Goal: Task Accomplishment & Management: Manage account settings

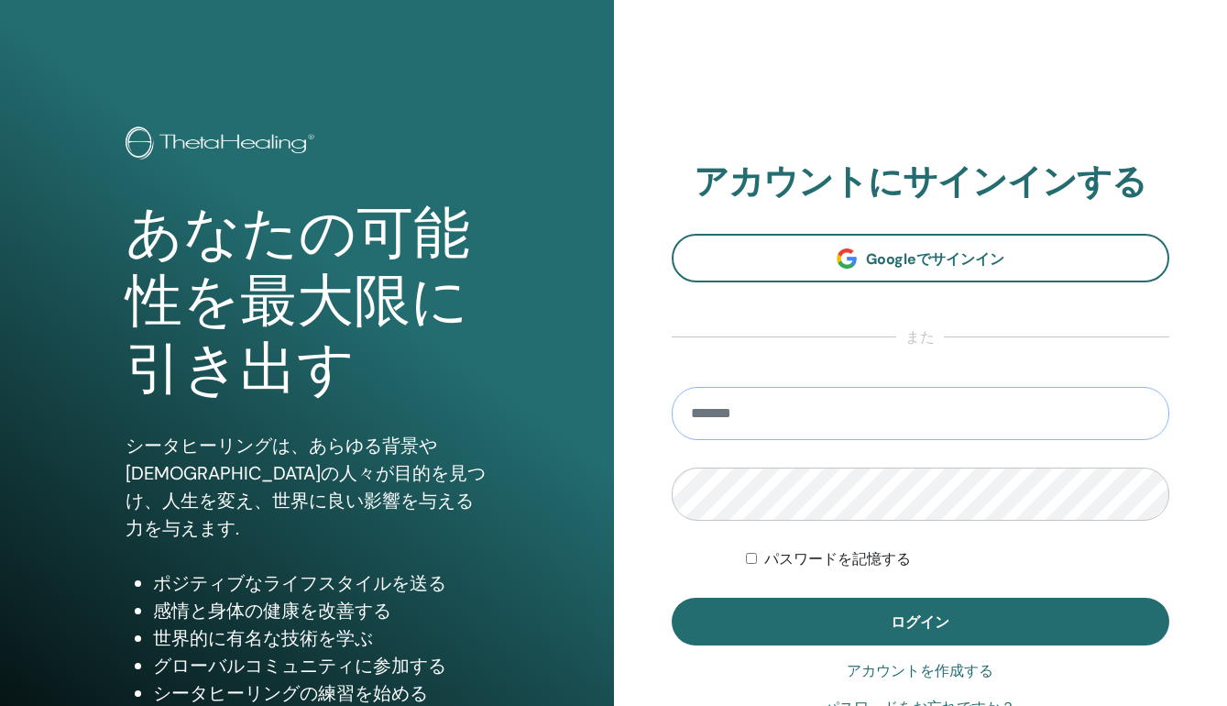
type input "**********"
click at [920, 621] on button "ログイン" at bounding box center [921, 622] width 499 height 48
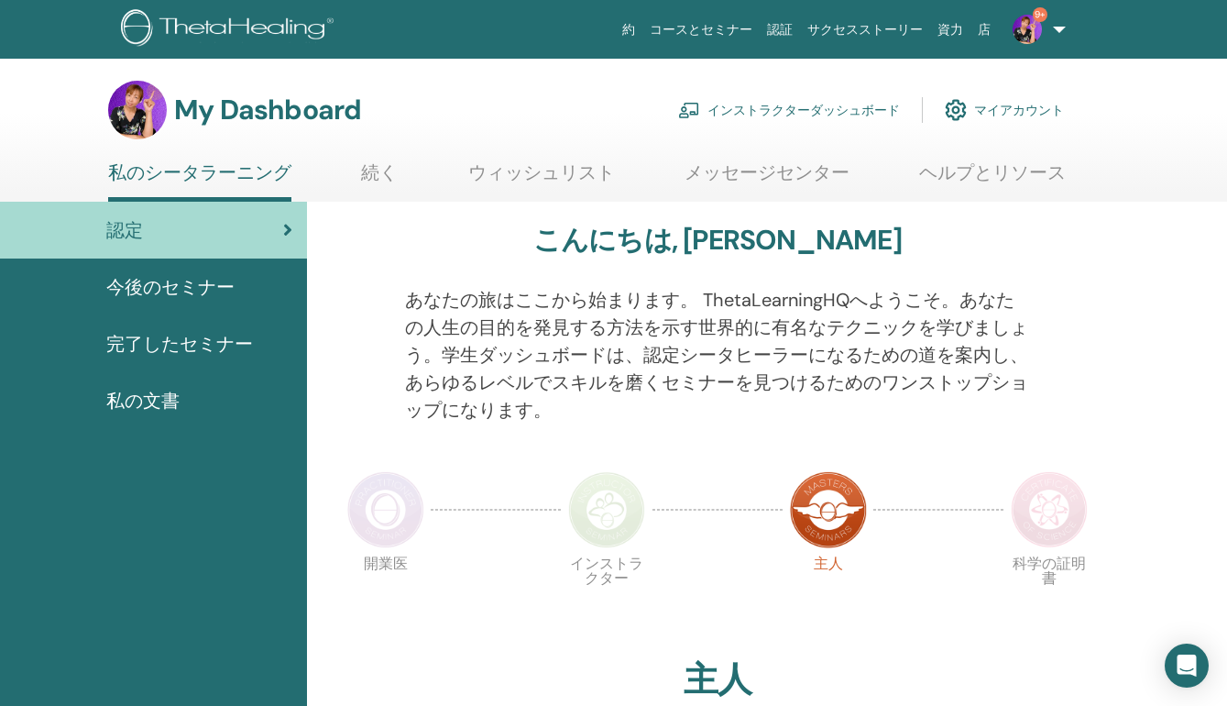
click at [786, 112] on link "インストラクターダッシュボード" at bounding box center [789, 110] width 222 height 40
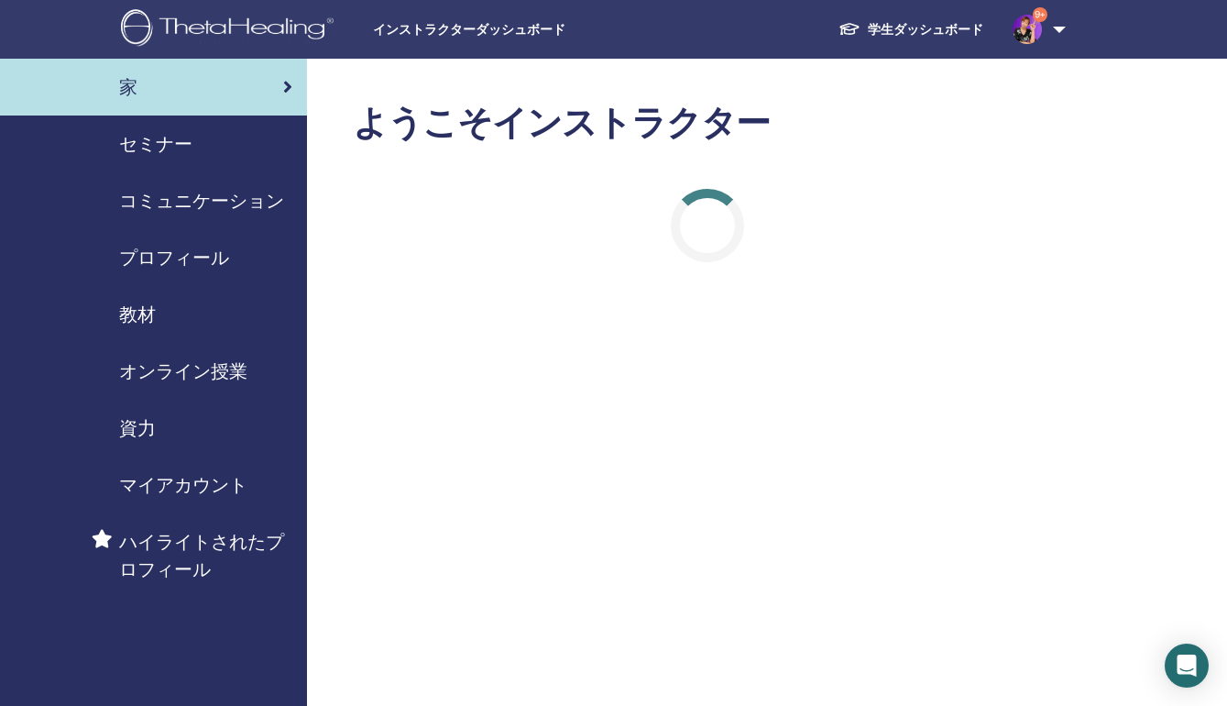
click at [149, 149] on span "セミナー" at bounding box center [155, 143] width 73 height 27
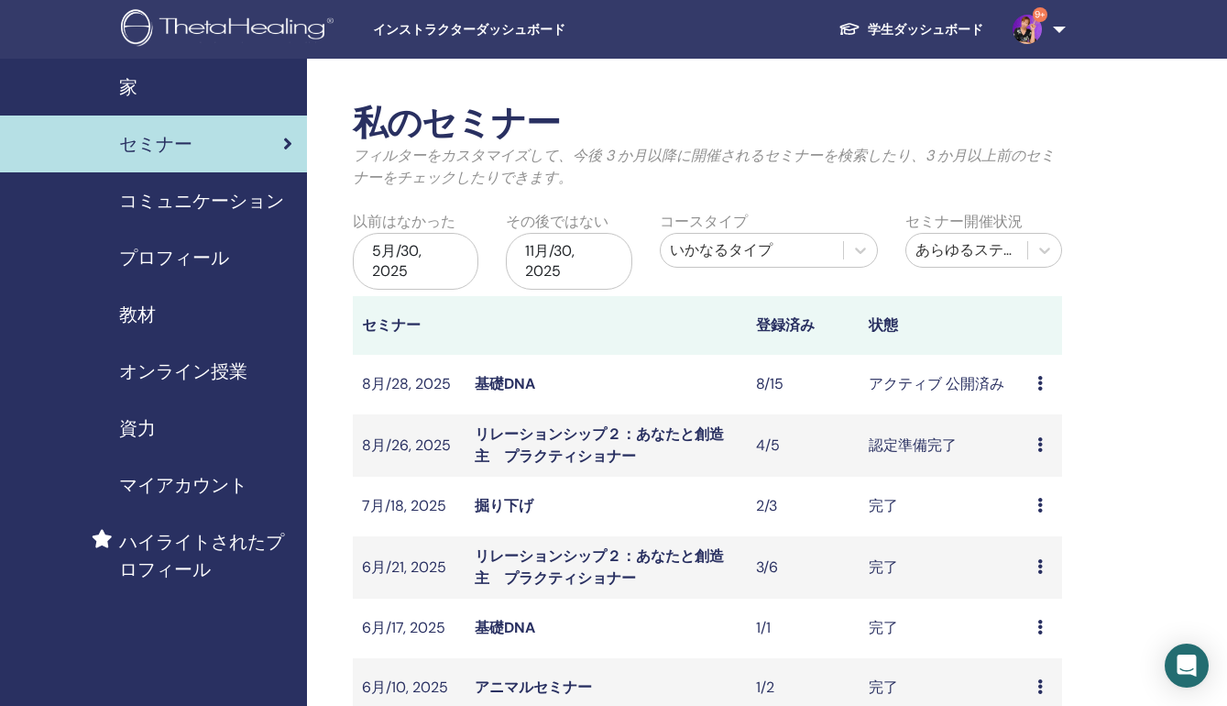
click at [1035, 378] on td "プレビュー 編集 出席者 キャンセル" at bounding box center [1045, 385] width 34 height 60
click at [1043, 384] on icon at bounding box center [1039, 383] width 5 height 15
click at [1034, 459] on link "出席者" at bounding box center [1034, 454] width 44 height 19
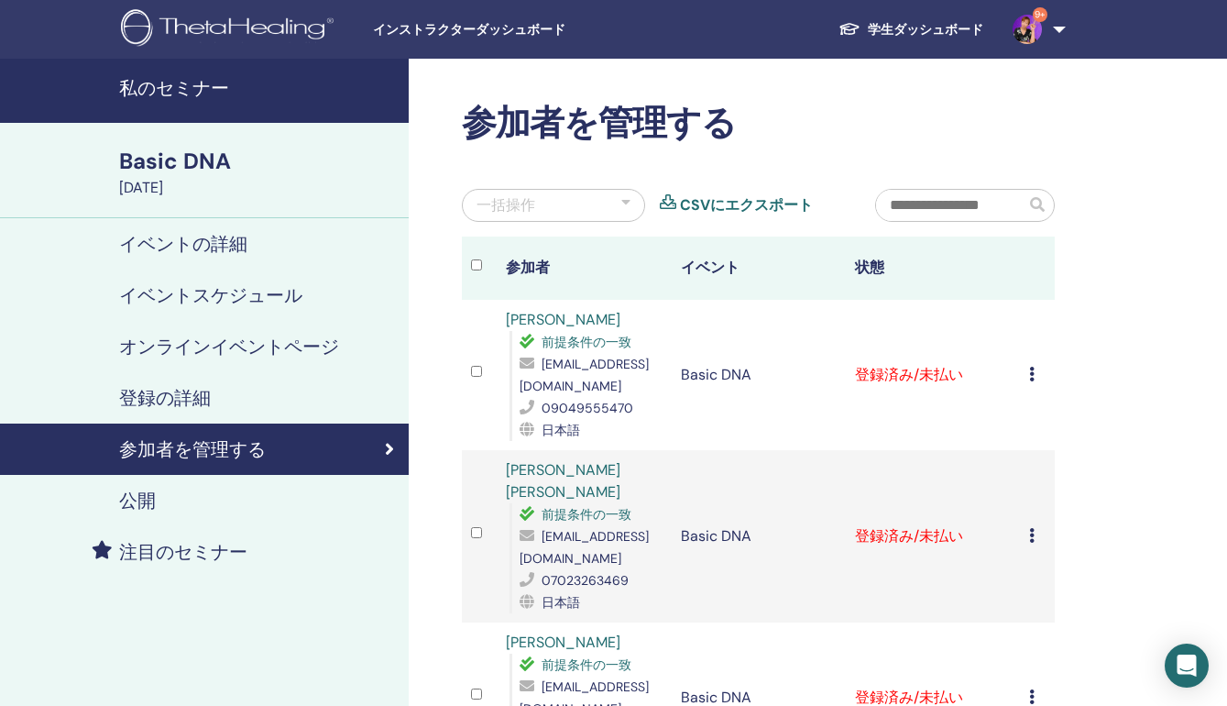
click at [1029, 373] on icon at bounding box center [1031, 374] width 5 height 15
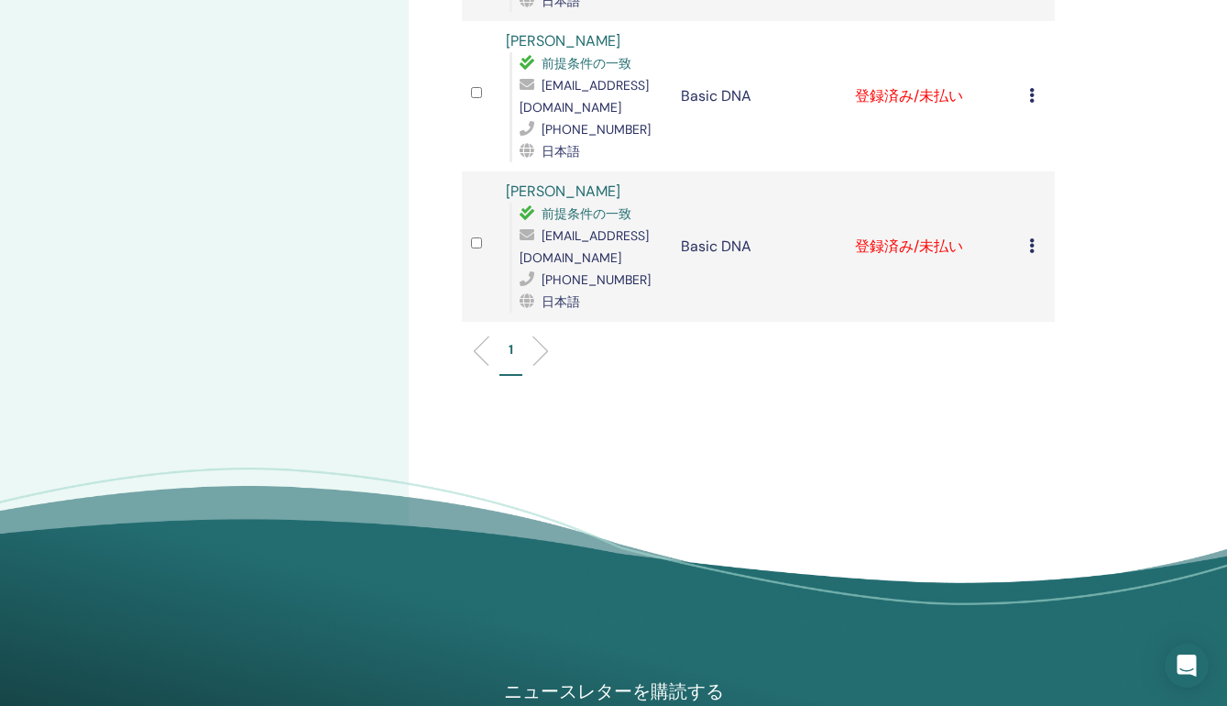
scroll to position [1053, 0]
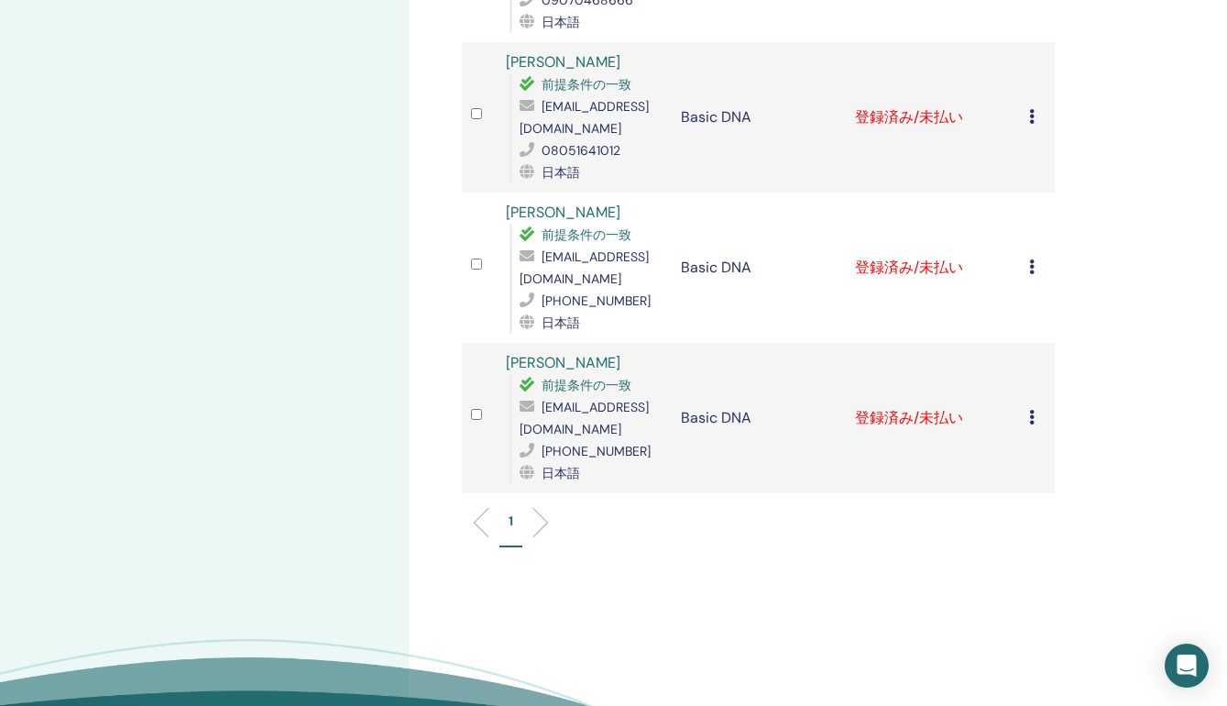
click at [1030, 410] on icon at bounding box center [1031, 417] width 5 height 15
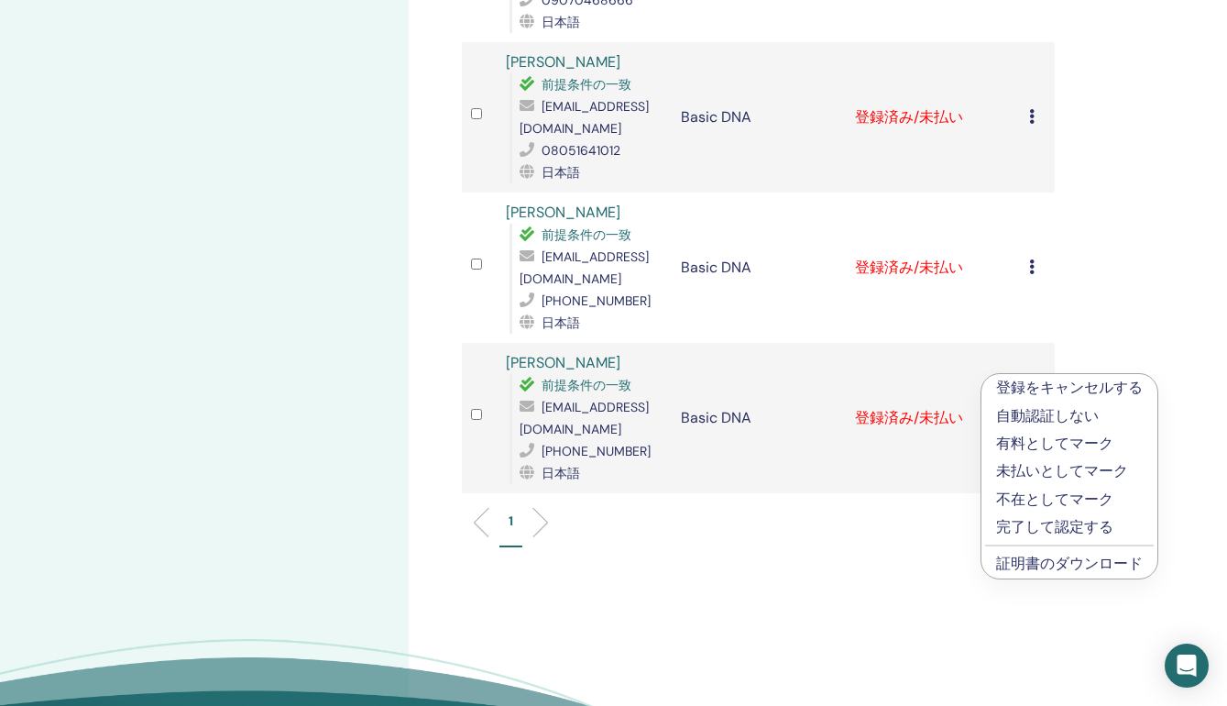
click at [1027, 525] on p "完了して認定する" at bounding box center [1069, 527] width 147 height 22
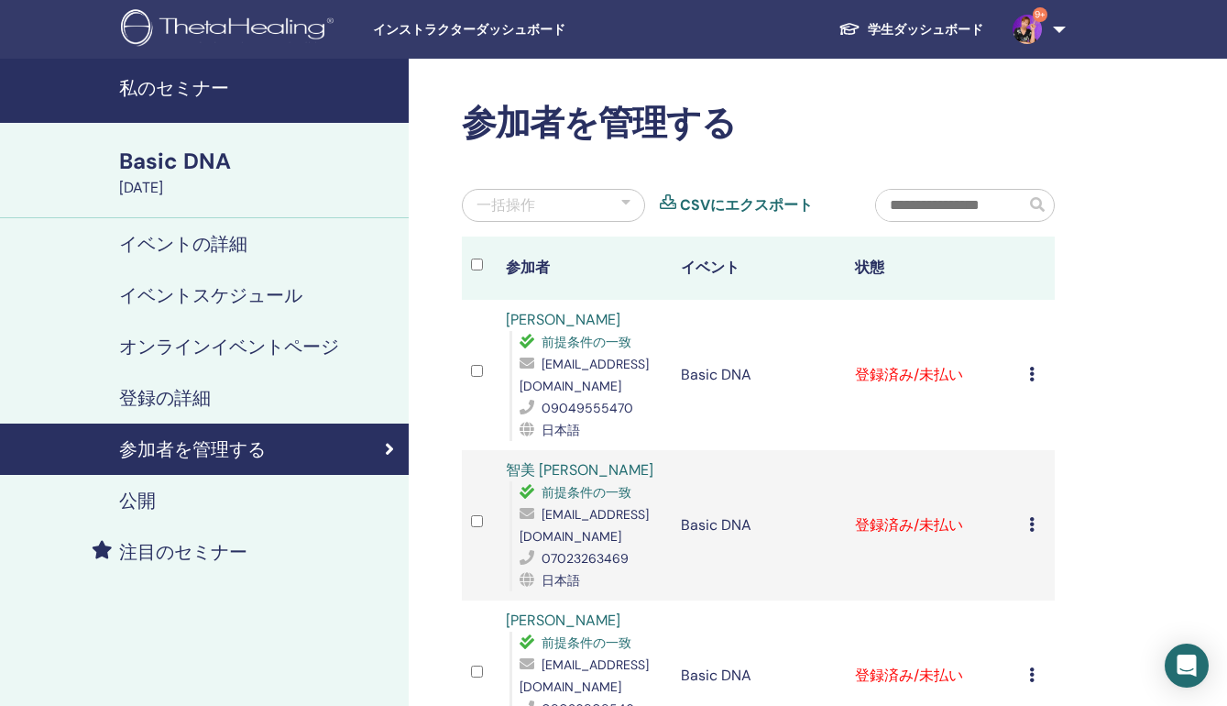
scroll to position [1053, 0]
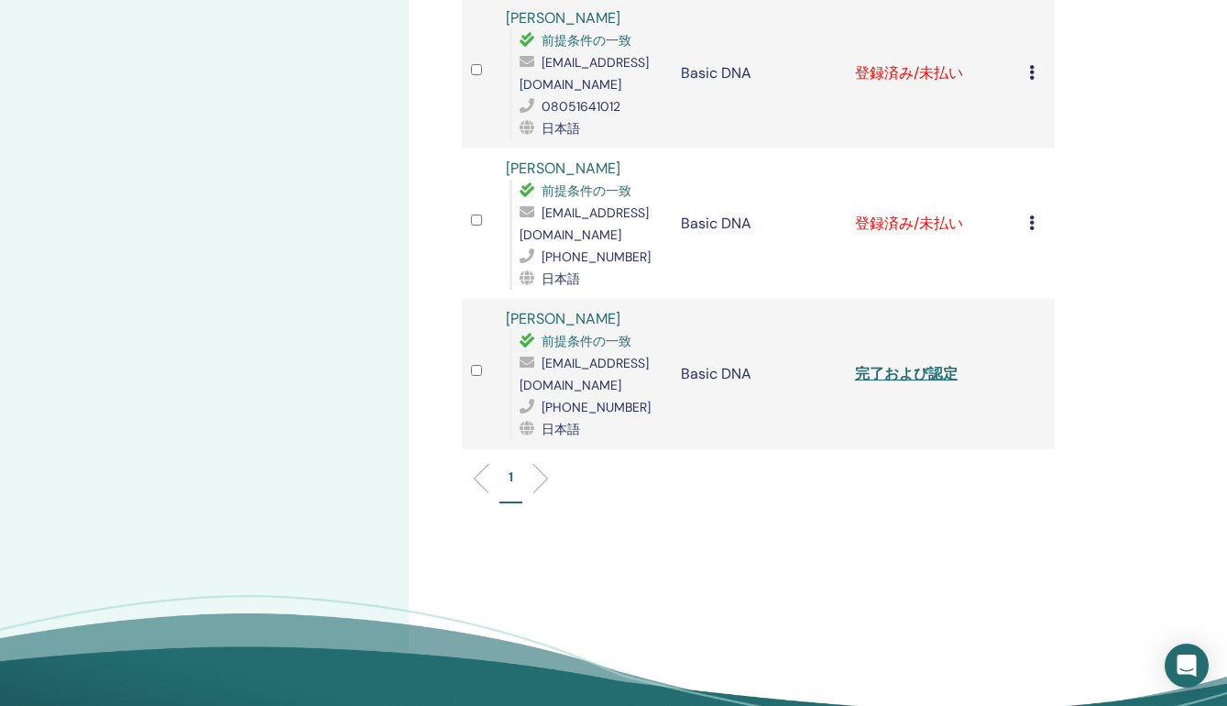
click at [928, 373] on link "完了および認定" at bounding box center [906, 373] width 103 height 19
click at [1027, 227] on td "登録をキャンセルする 自動認証しない 有料としてマーク 未払いとしてマーク 不在としてマーク 完了して認定する 証明書のダウンロード" at bounding box center [1037, 223] width 35 height 150
click at [1030, 228] on icon at bounding box center [1031, 222] width 5 height 15
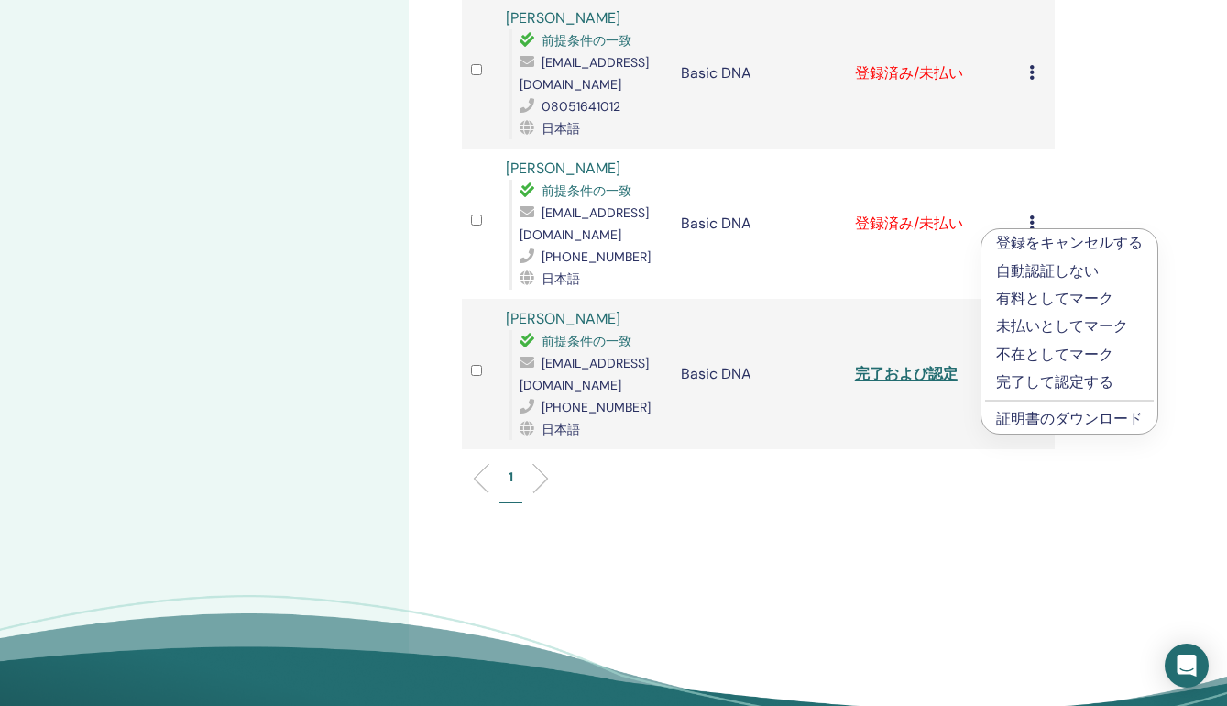
click at [1030, 376] on p "完了して認定する" at bounding box center [1069, 382] width 147 height 22
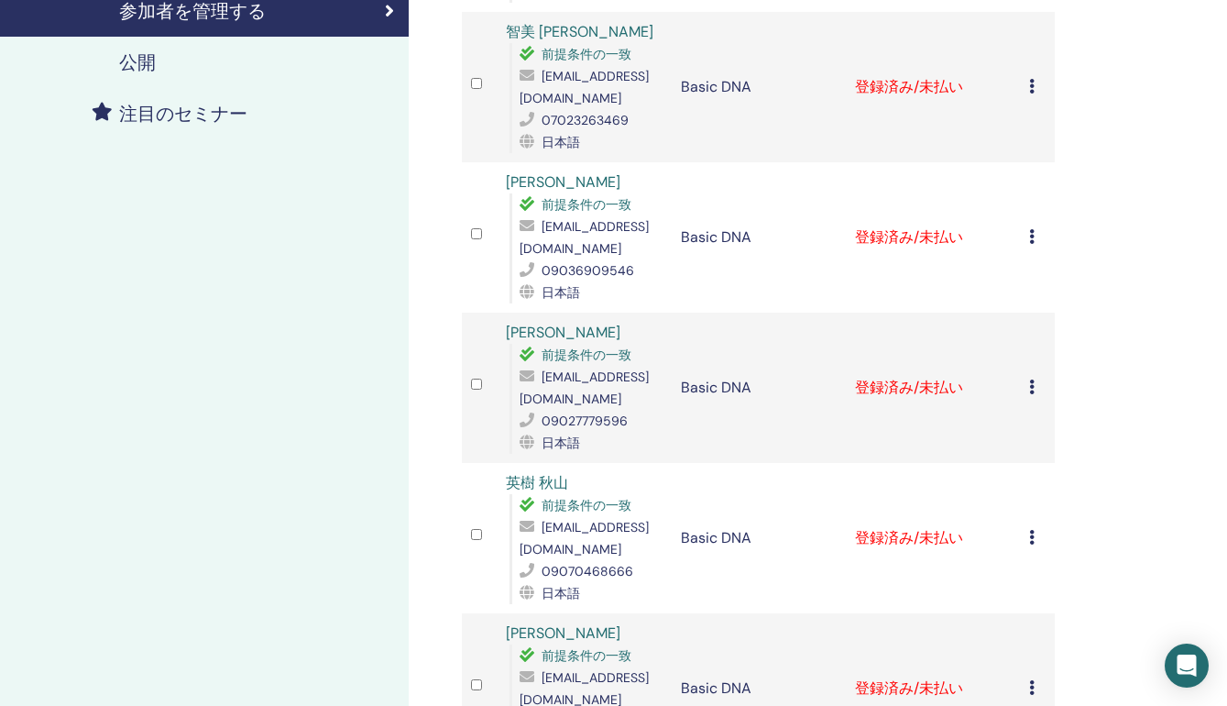
scroll to position [815, 0]
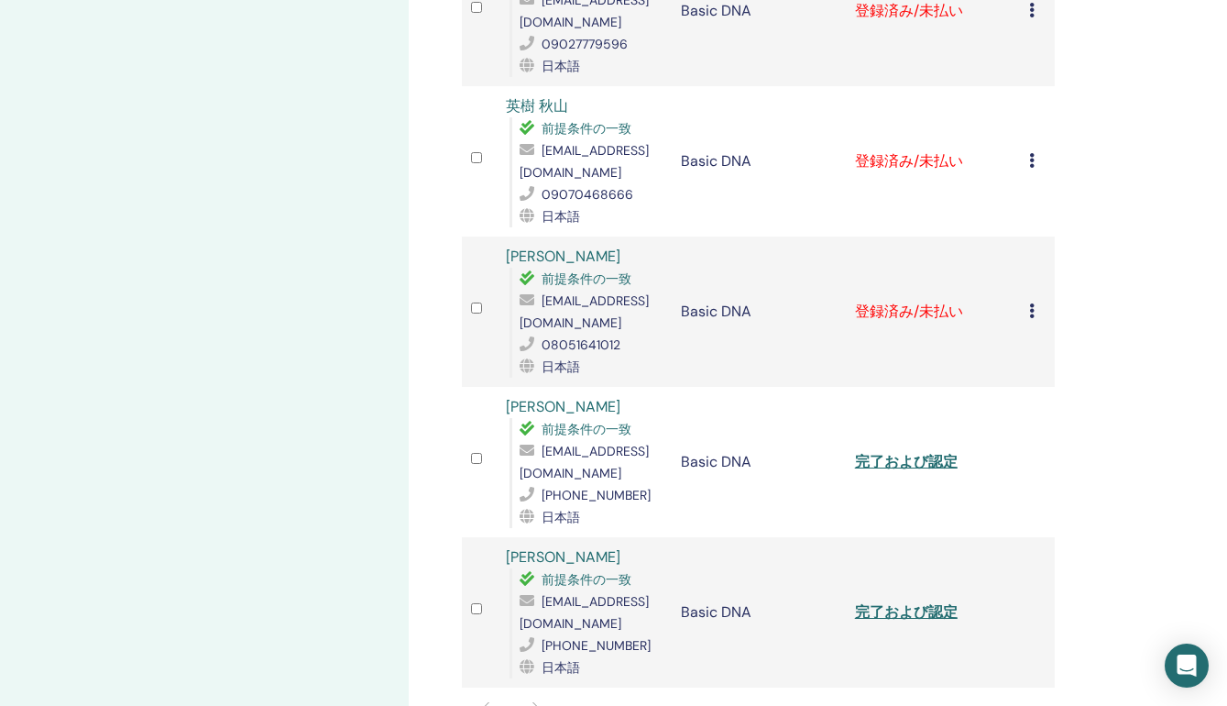
click at [912, 460] on link "完了および認定" at bounding box center [906, 461] width 103 height 19
click at [1030, 317] on icon at bounding box center [1031, 310] width 5 height 15
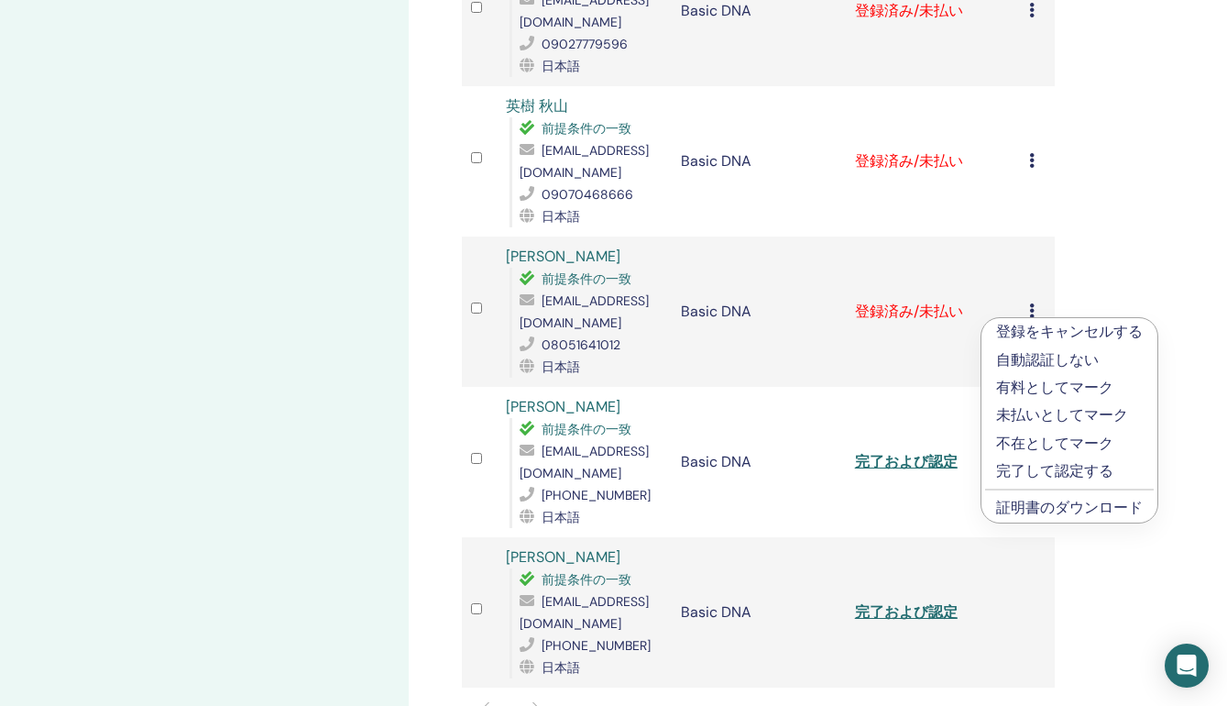
click at [1022, 467] on p "完了して認定する" at bounding box center [1069, 471] width 147 height 22
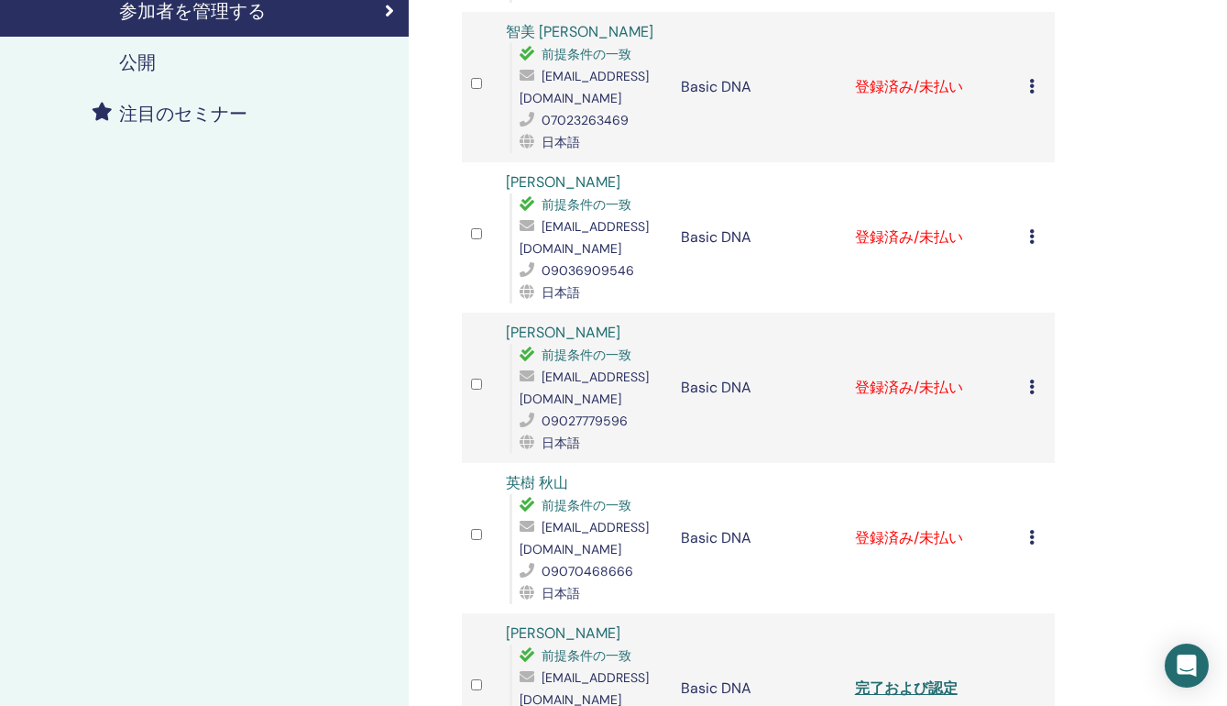
scroll to position [938, 0]
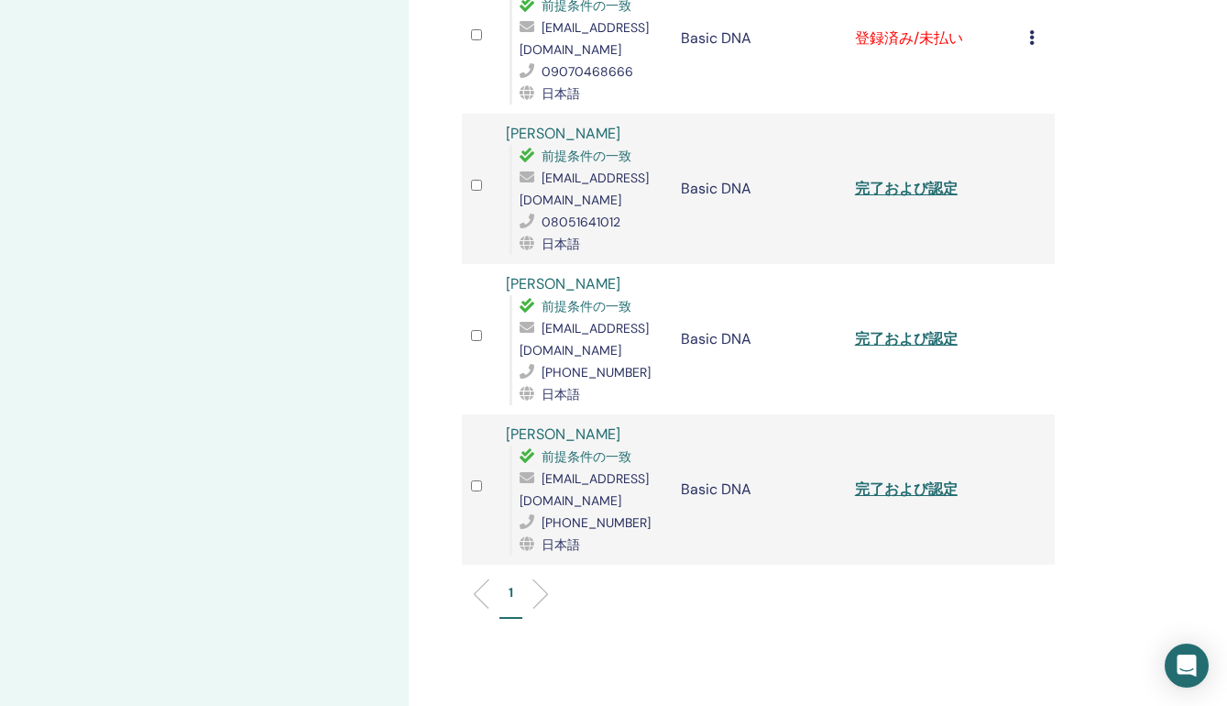
click at [925, 192] on link "完了および認定" at bounding box center [906, 188] width 103 height 19
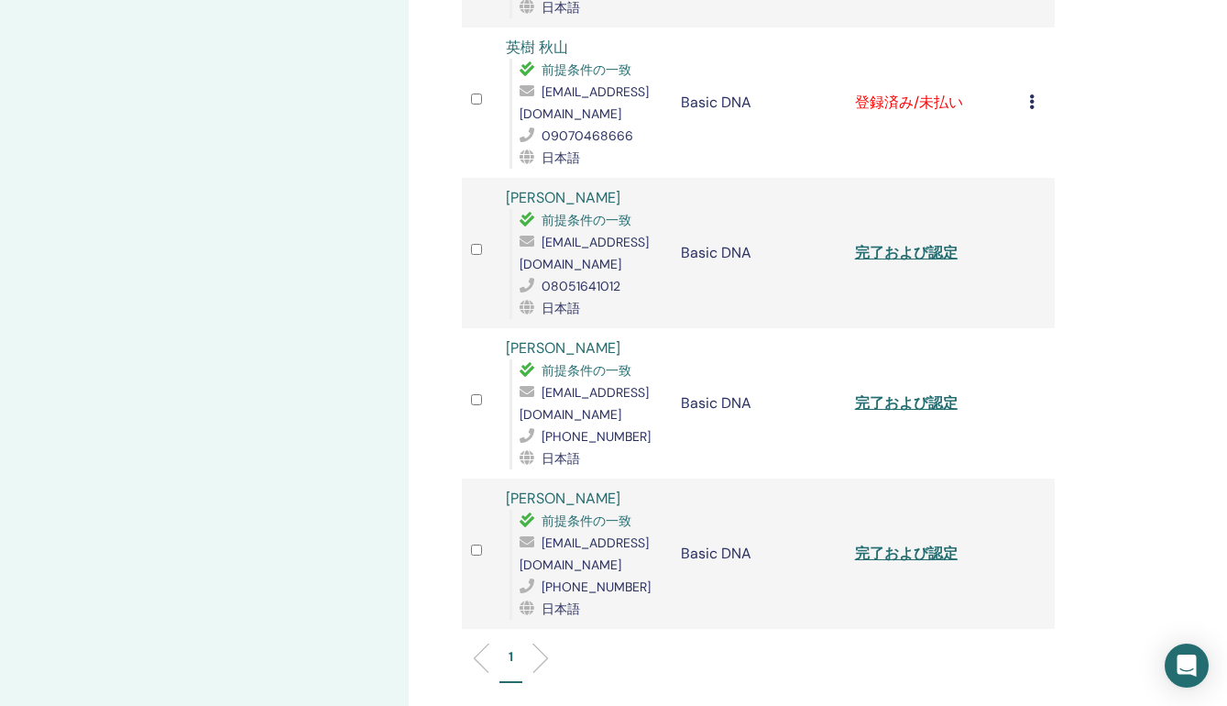
scroll to position [721, 0]
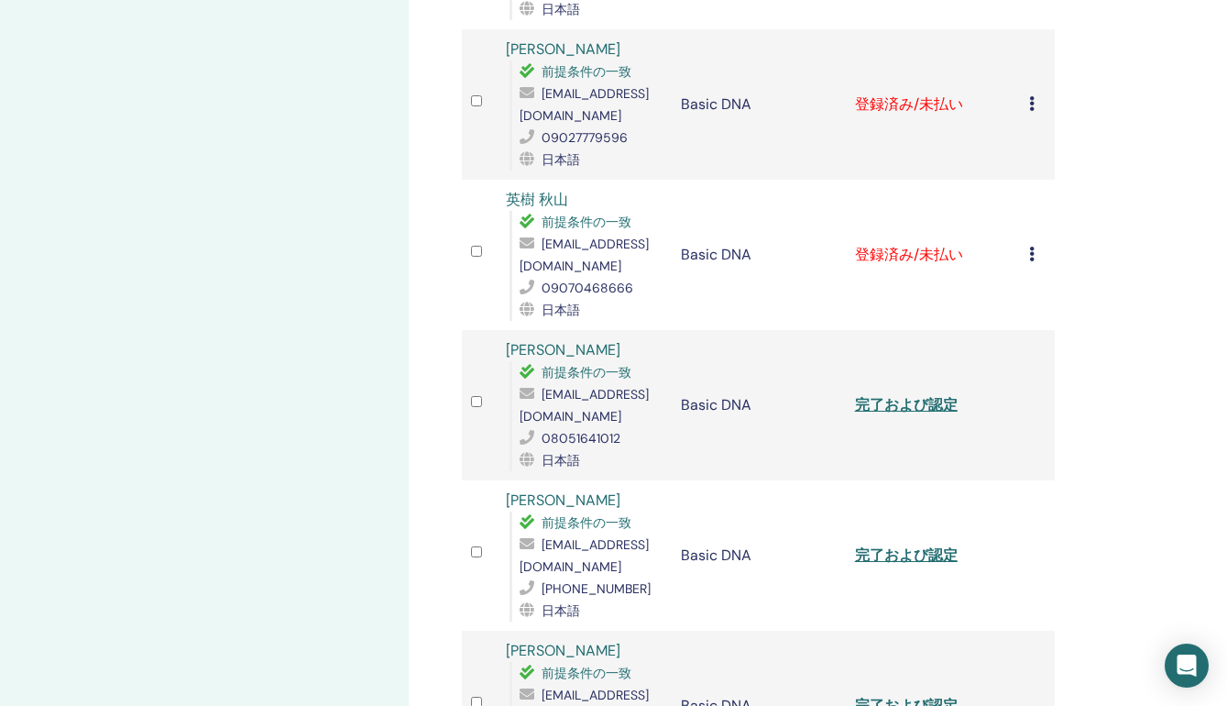
click at [1031, 254] on icon at bounding box center [1031, 254] width 5 height 15
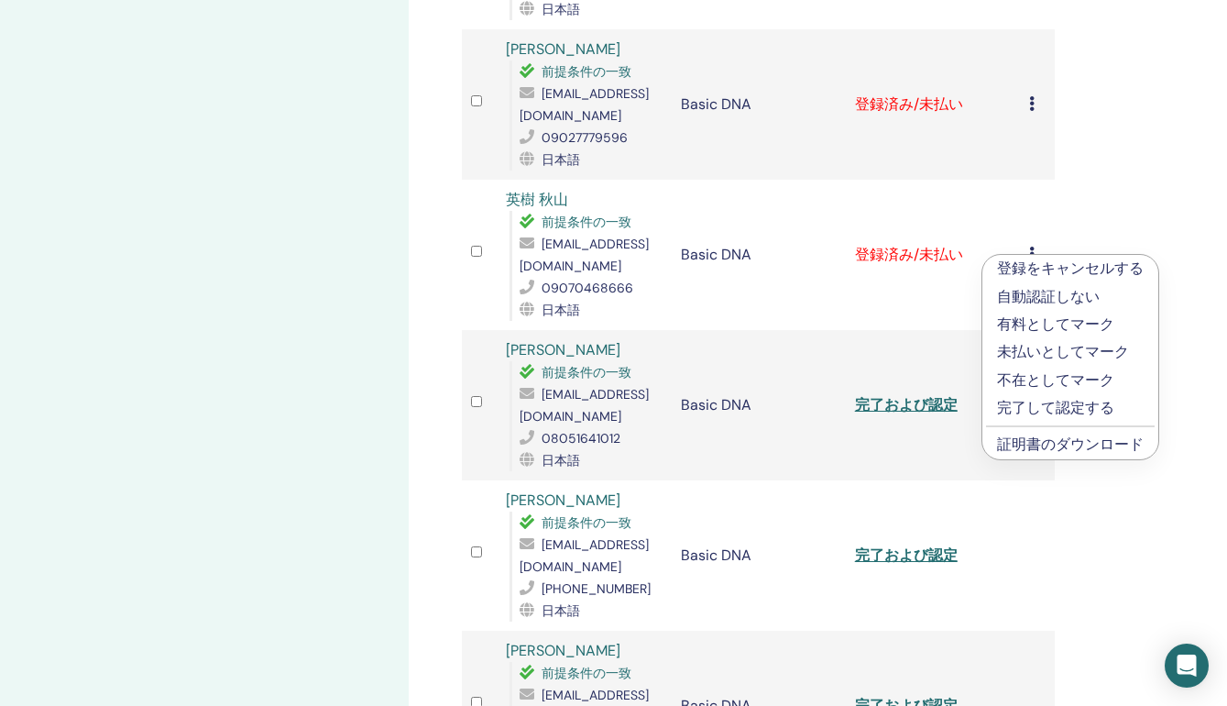
click at [1031, 405] on p "完了して認定する" at bounding box center [1070, 408] width 147 height 22
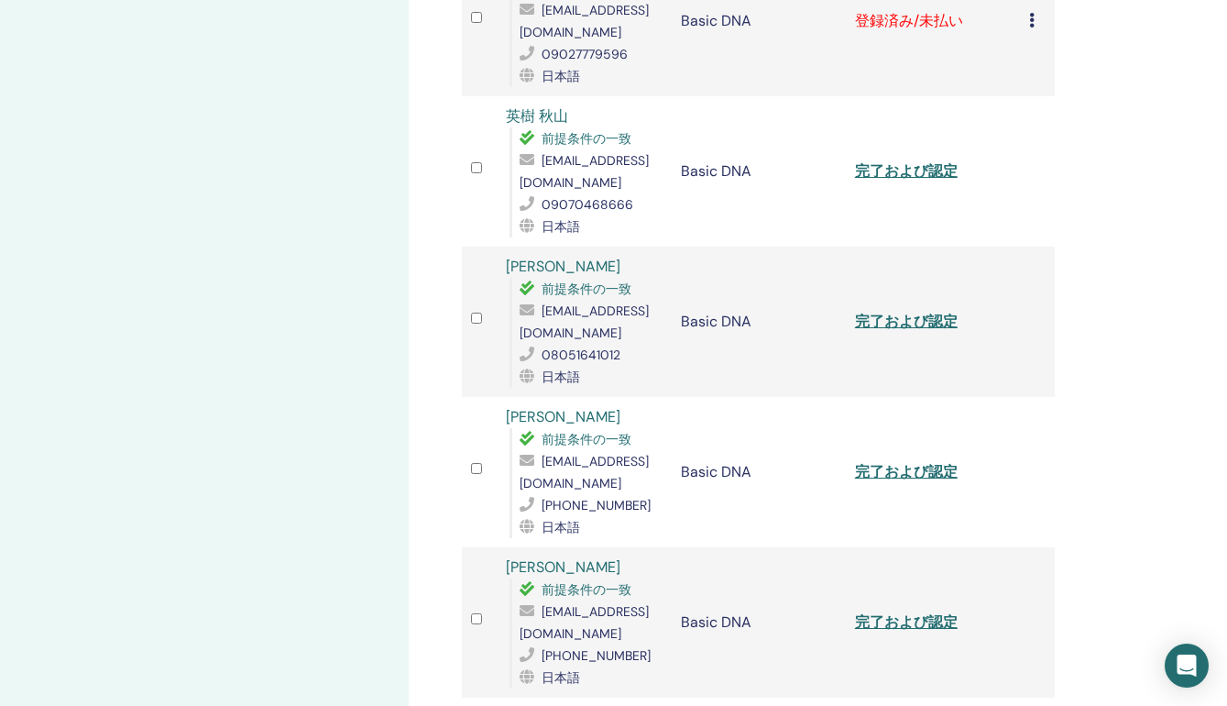
scroll to position [636, 0]
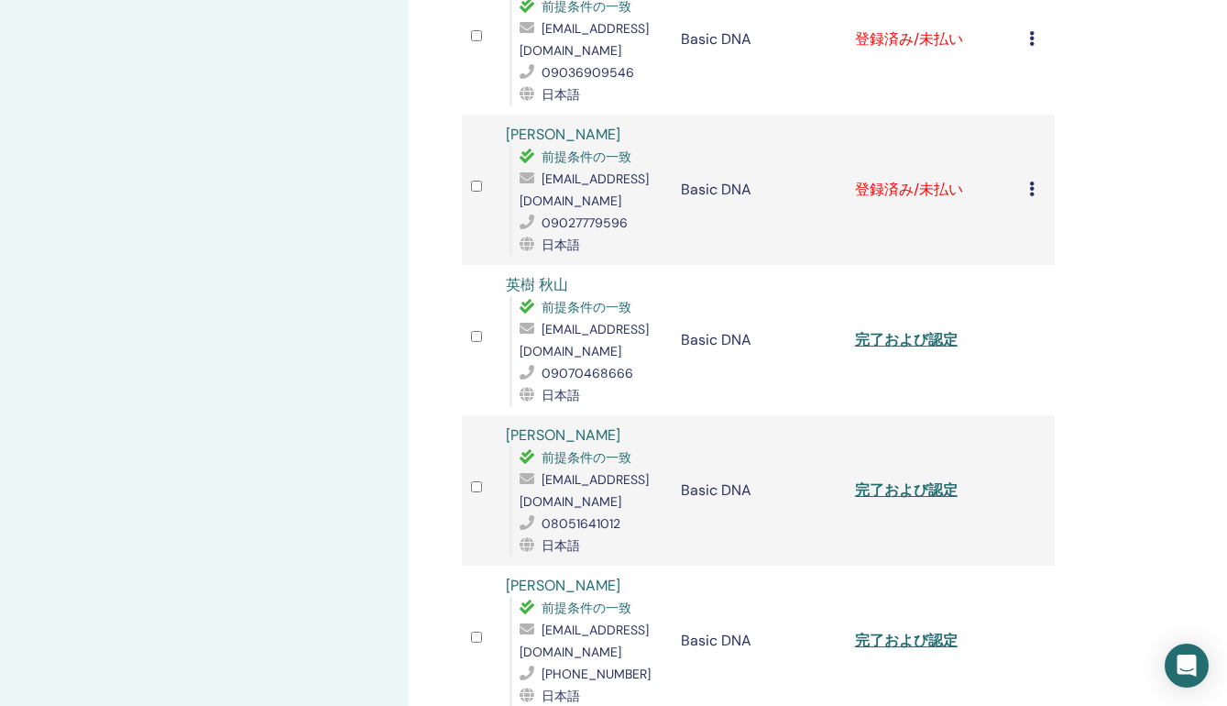
click at [934, 337] on link "完了および認定" at bounding box center [906, 339] width 103 height 19
click at [1029, 192] on icon at bounding box center [1031, 188] width 5 height 15
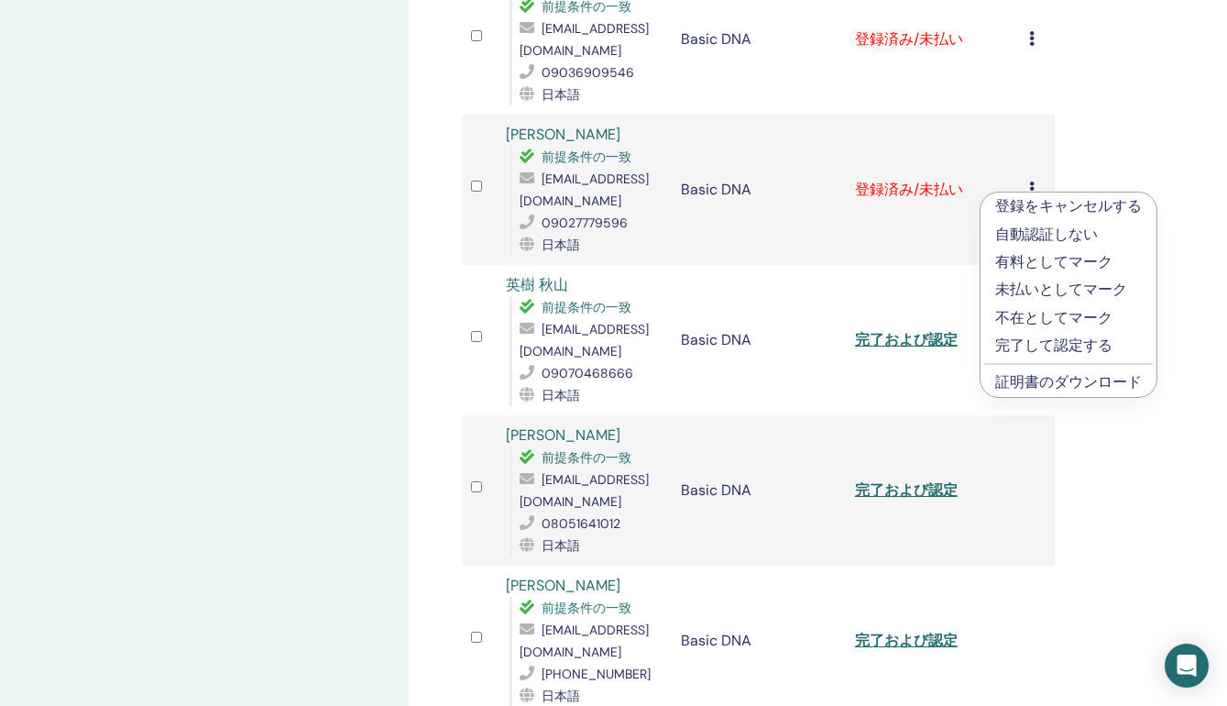
click at [1018, 339] on p "完了して認定する" at bounding box center [1068, 346] width 147 height 22
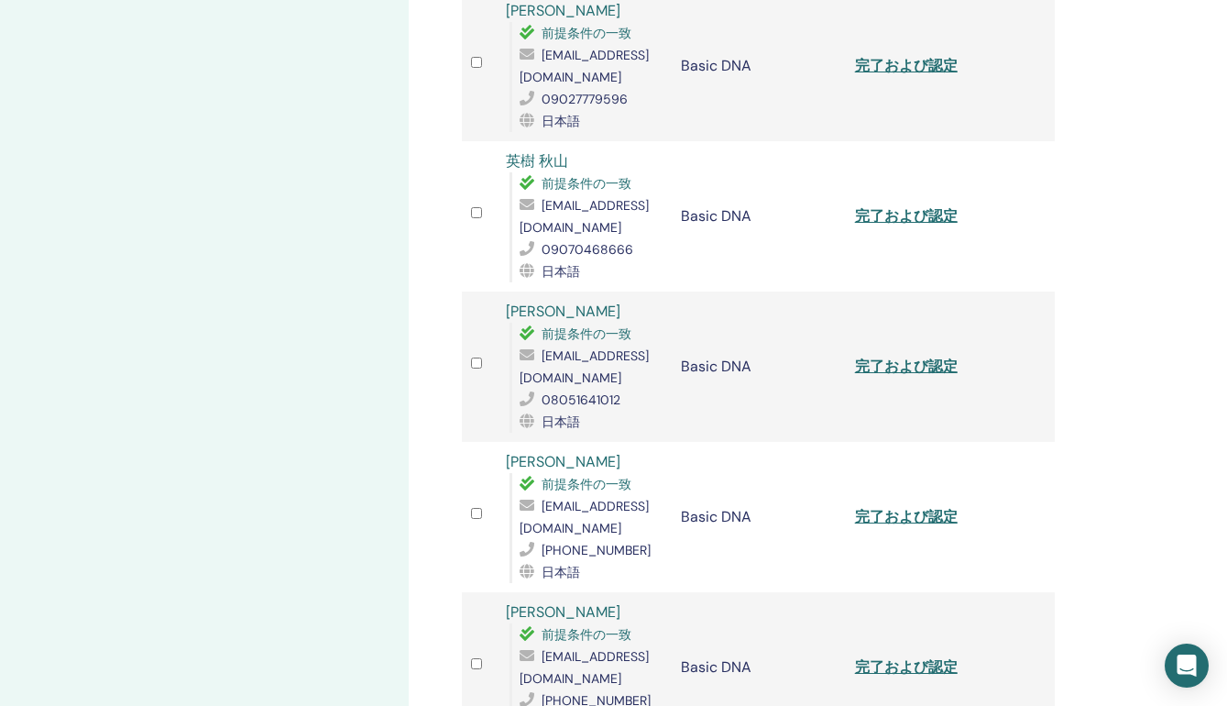
scroll to position [615, 0]
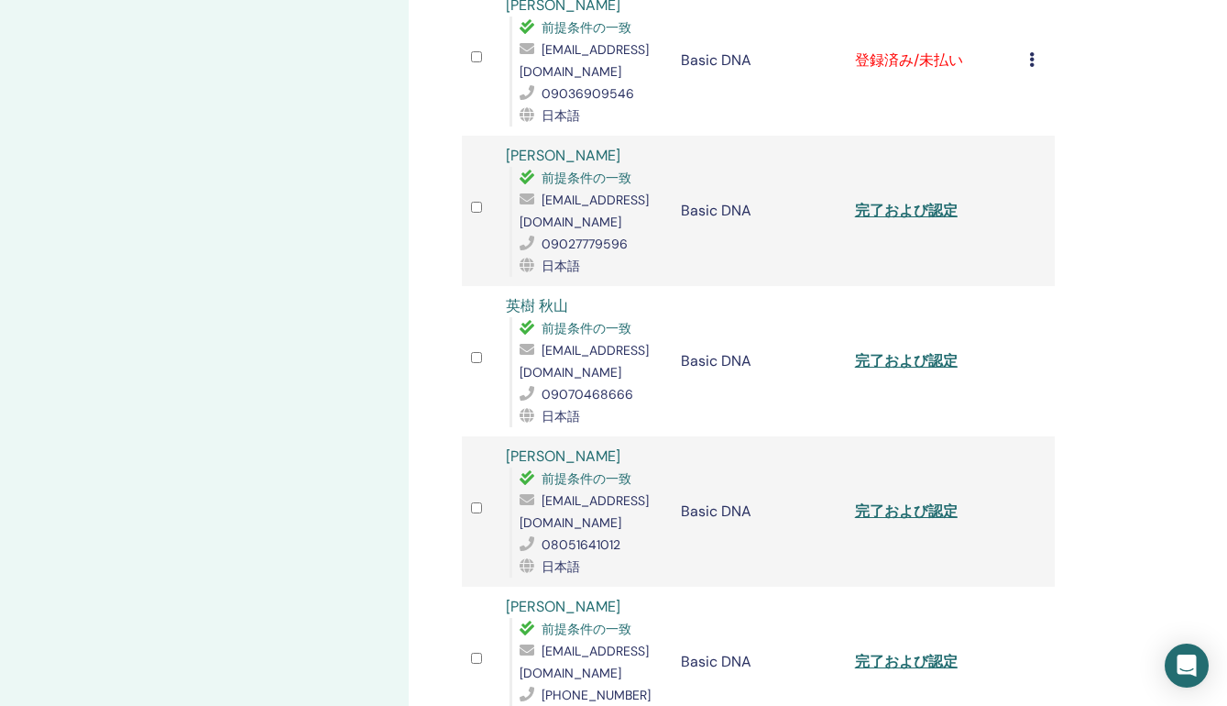
click at [898, 207] on link "完了および認定" at bounding box center [906, 210] width 103 height 19
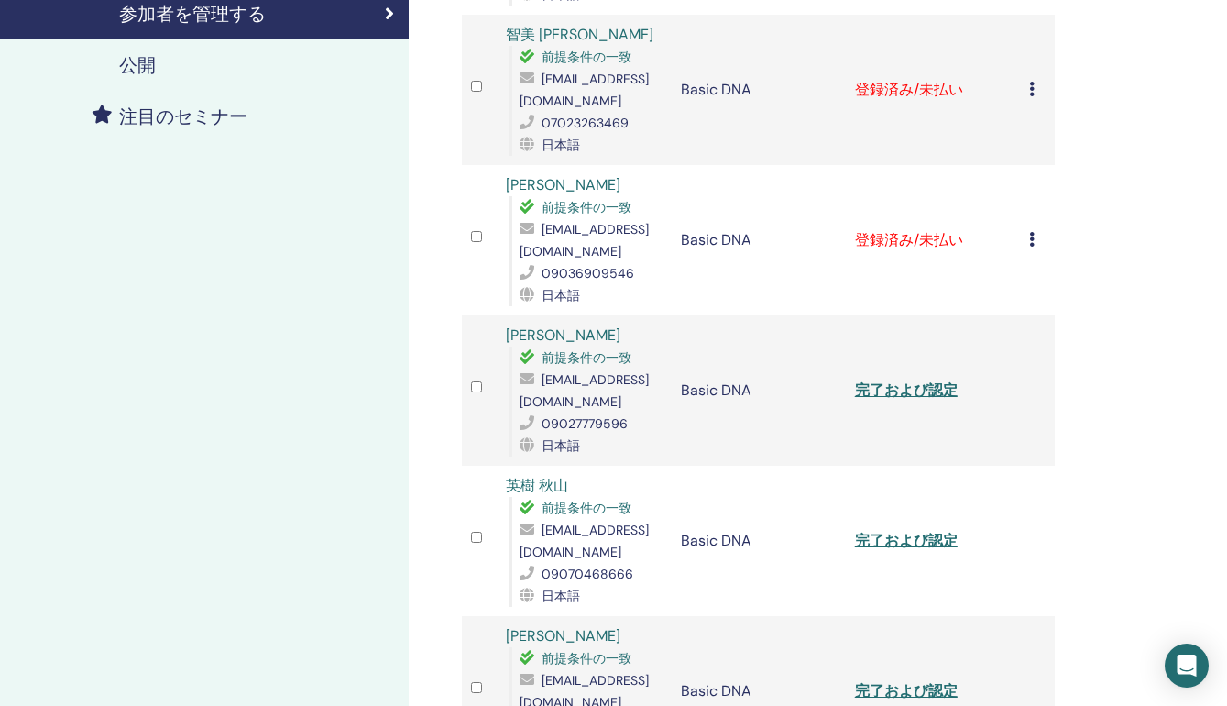
scroll to position [303, 0]
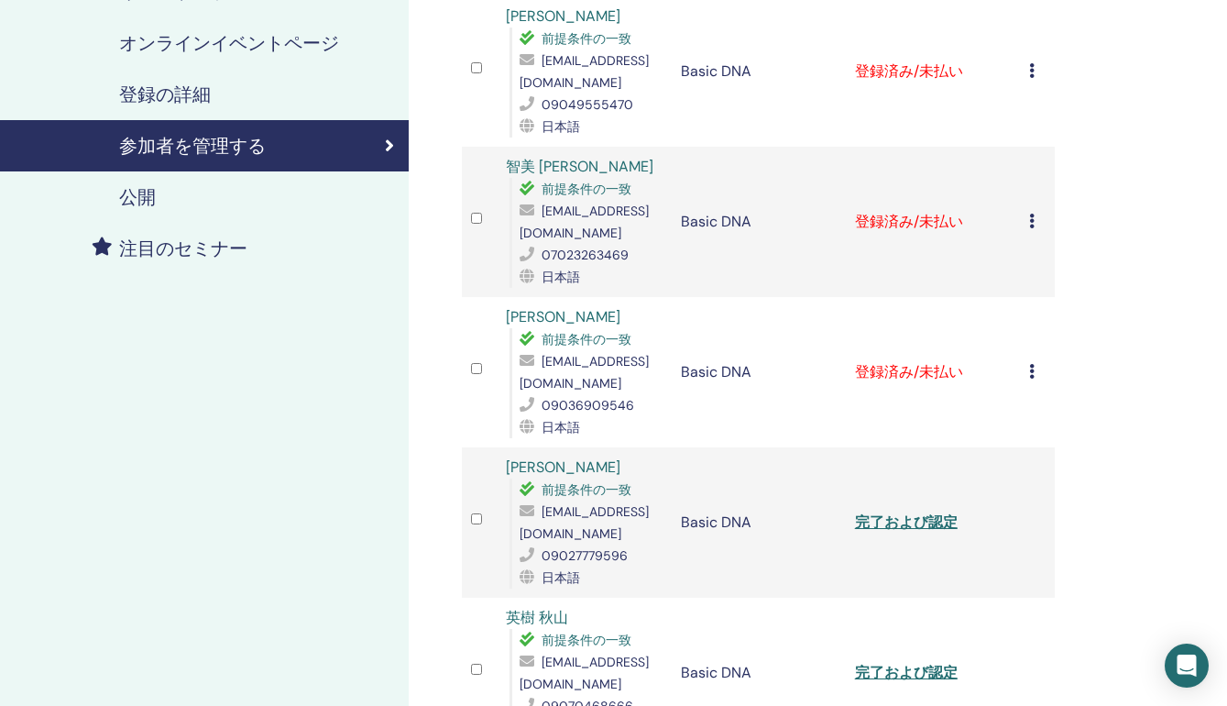
click at [1031, 371] on icon at bounding box center [1031, 371] width 5 height 15
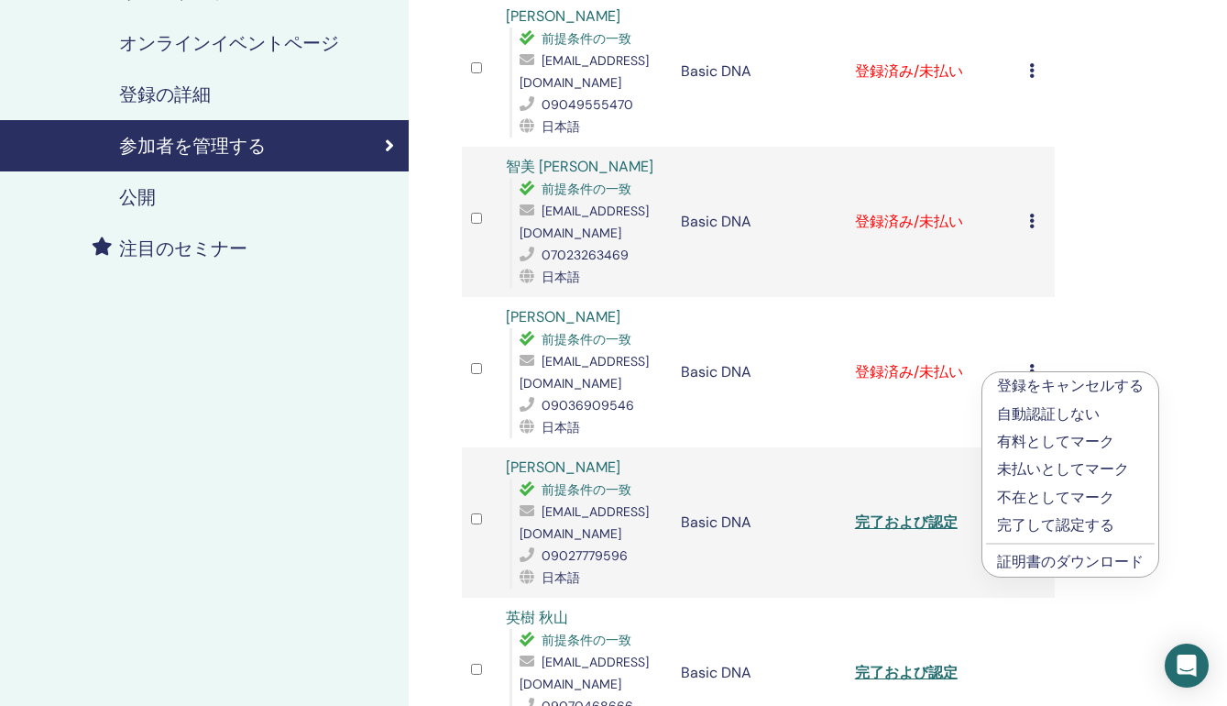
click at [1026, 514] on p "完了して認定する" at bounding box center [1070, 525] width 147 height 22
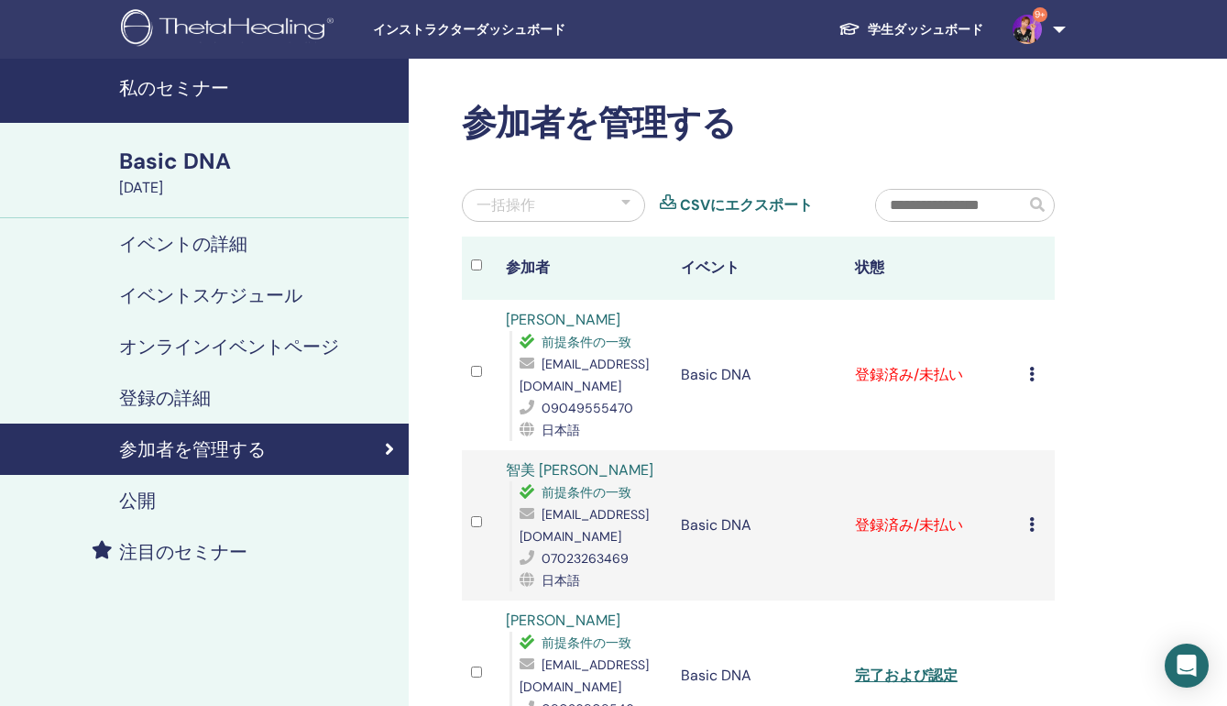
scroll to position [161, 0]
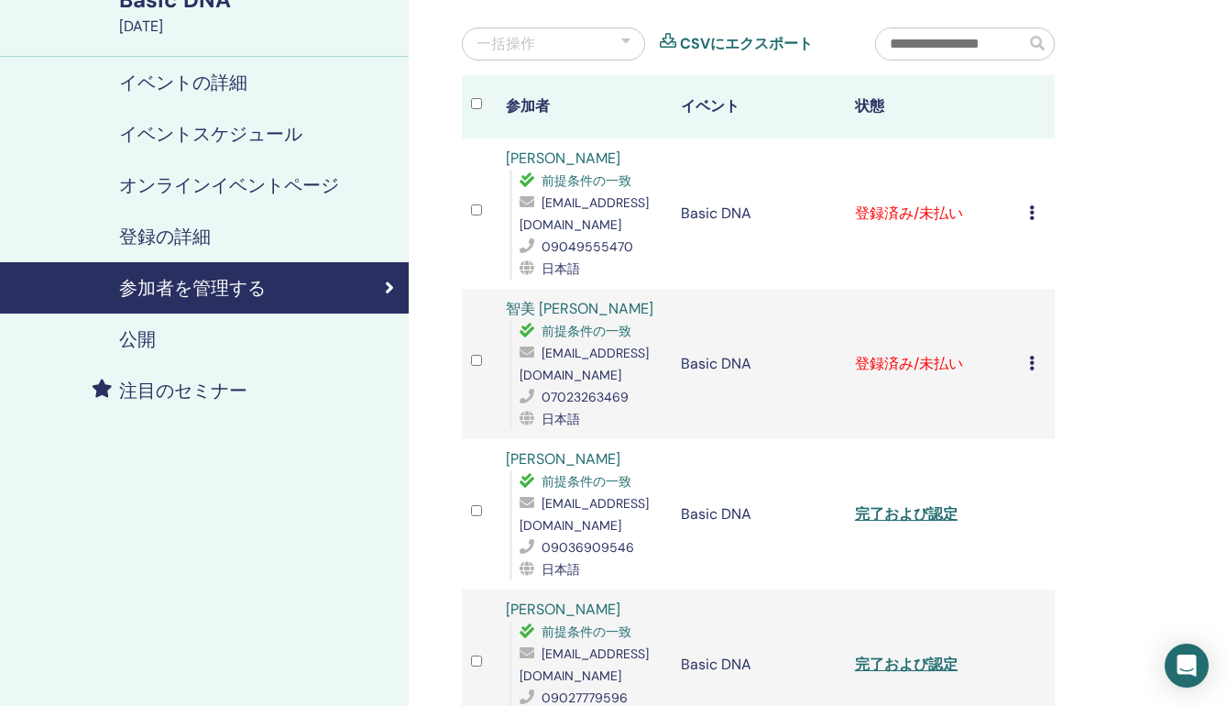
click at [924, 513] on link "完了および認定" at bounding box center [906, 513] width 103 height 19
click at [1031, 362] on icon at bounding box center [1031, 363] width 5 height 15
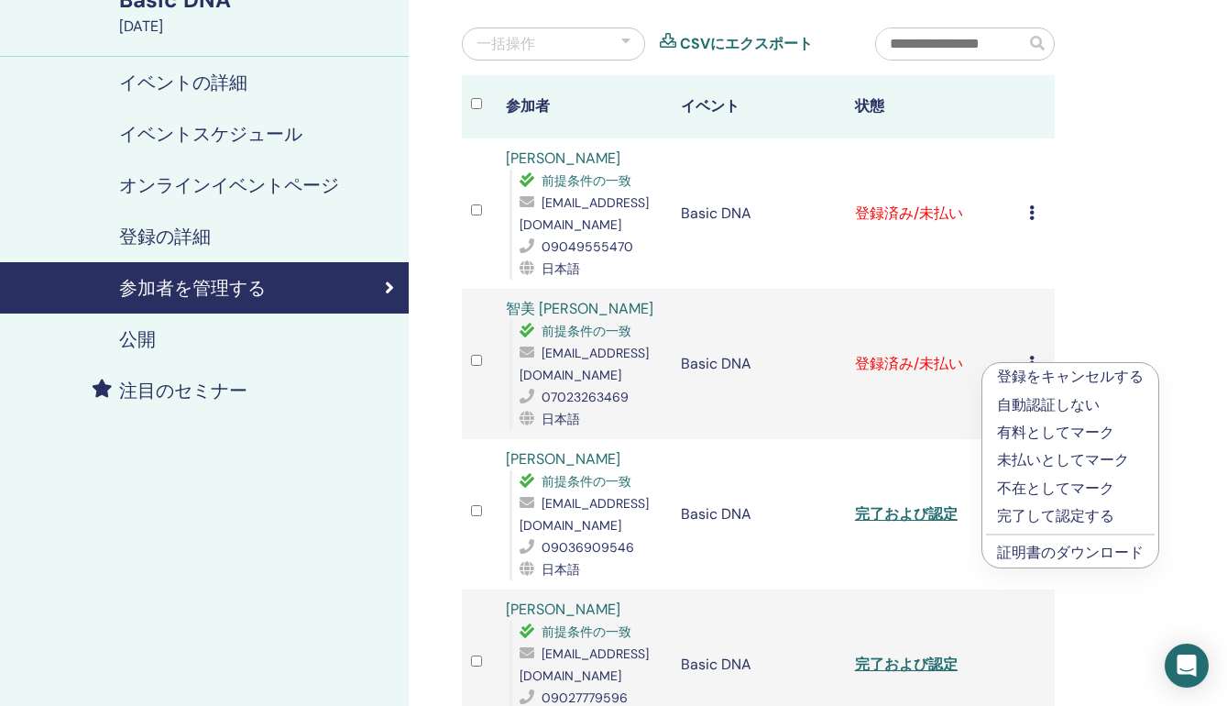
click at [1014, 516] on p "完了して認定する" at bounding box center [1070, 516] width 147 height 22
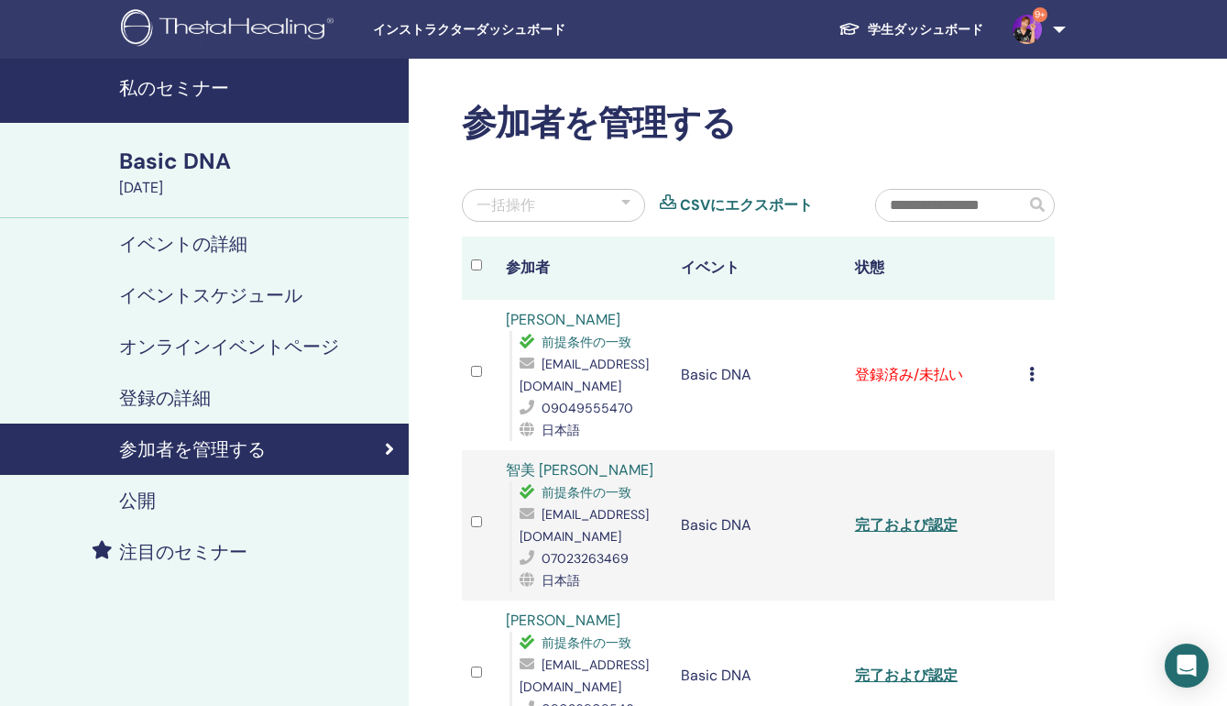
click at [925, 521] on link "完了および認定" at bounding box center [906, 524] width 103 height 19
click at [1030, 375] on icon at bounding box center [1031, 374] width 5 height 15
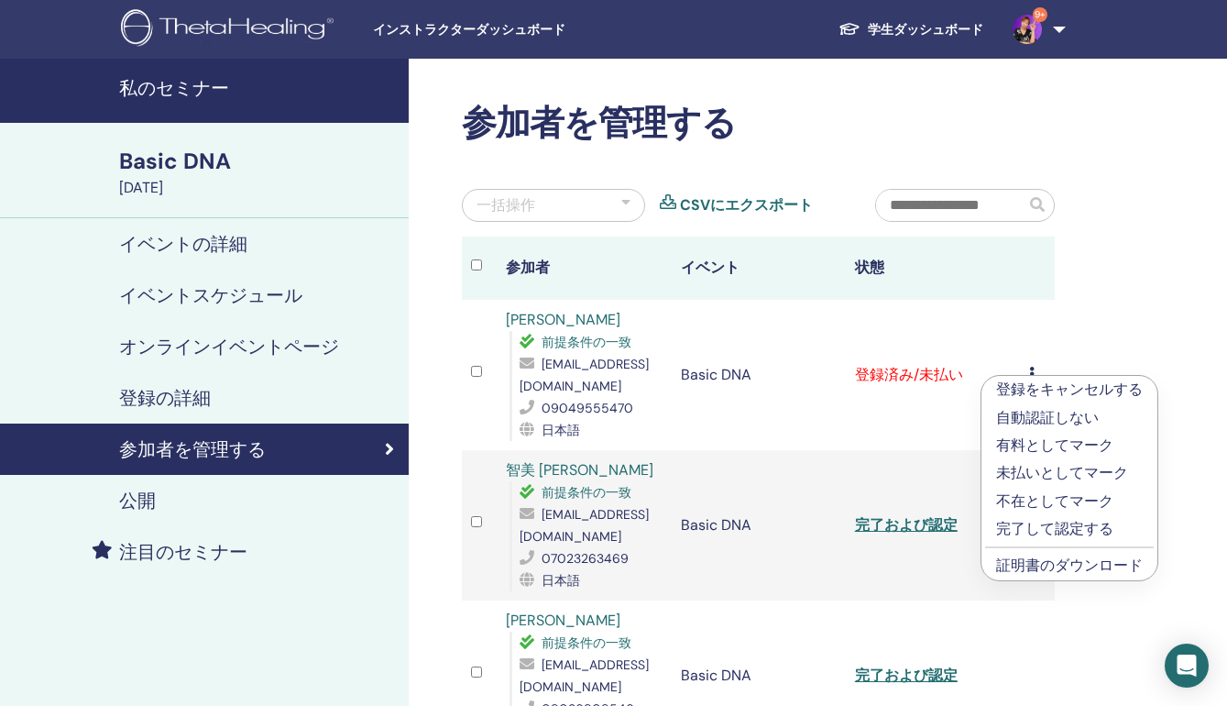
click at [1018, 521] on p "完了して認定する" at bounding box center [1069, 529] width 147 height 22
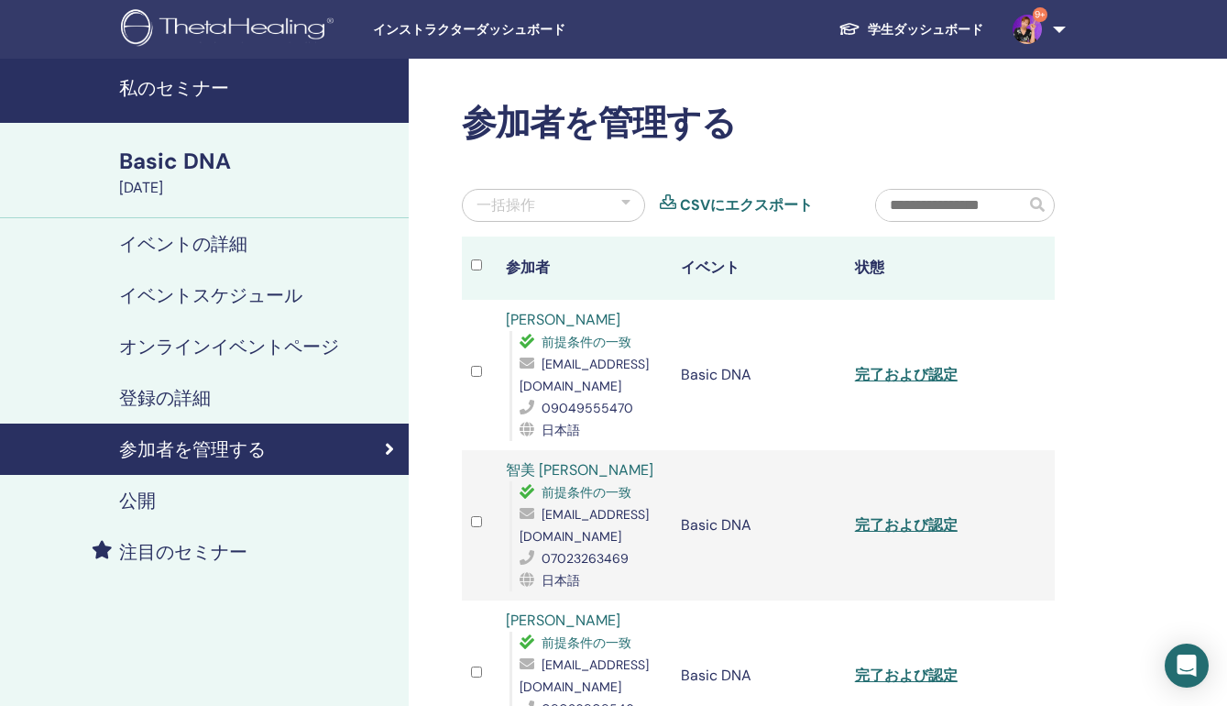
click at [924, 377] on link "完了および認定" at bounding box center [906, 374] width 103 height 19
